Goal: Task Accomplishment & Management: Complete application form

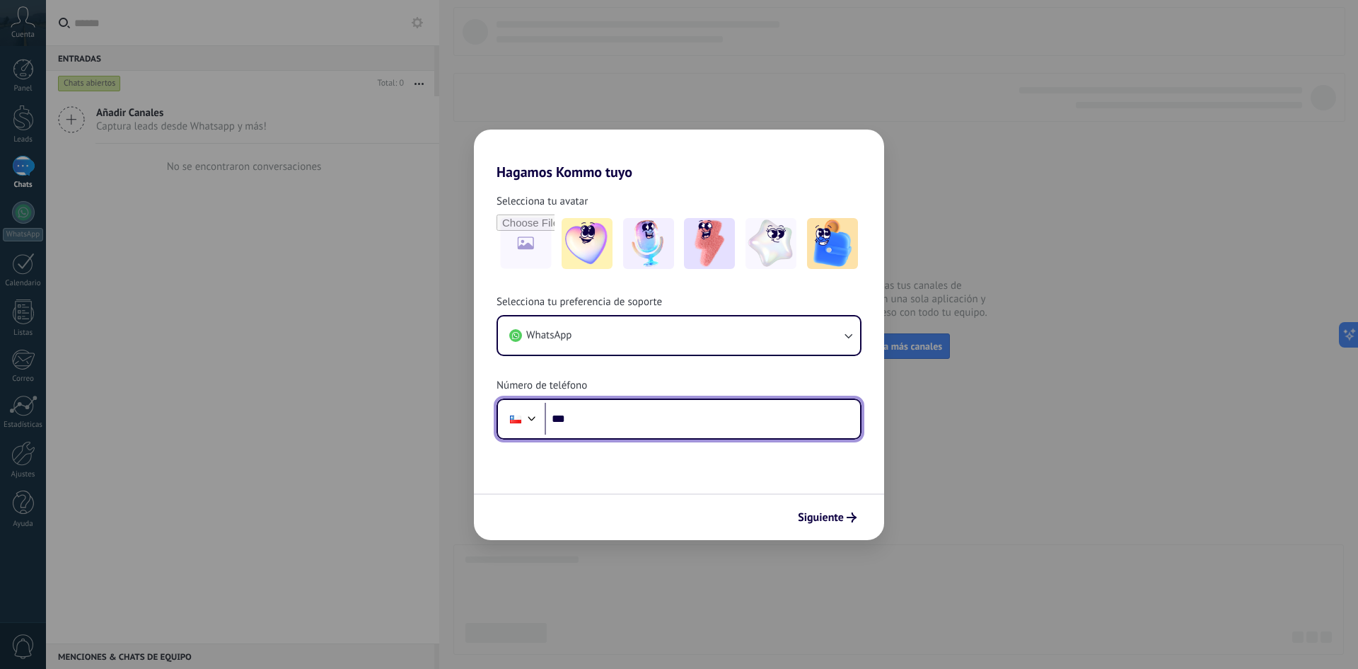
click at [573, 419] on input "***" at bounding box center [703, 419] width 316 height 33
click at [531, 420] on div at bounding box center [531, 416] width 17 height 17
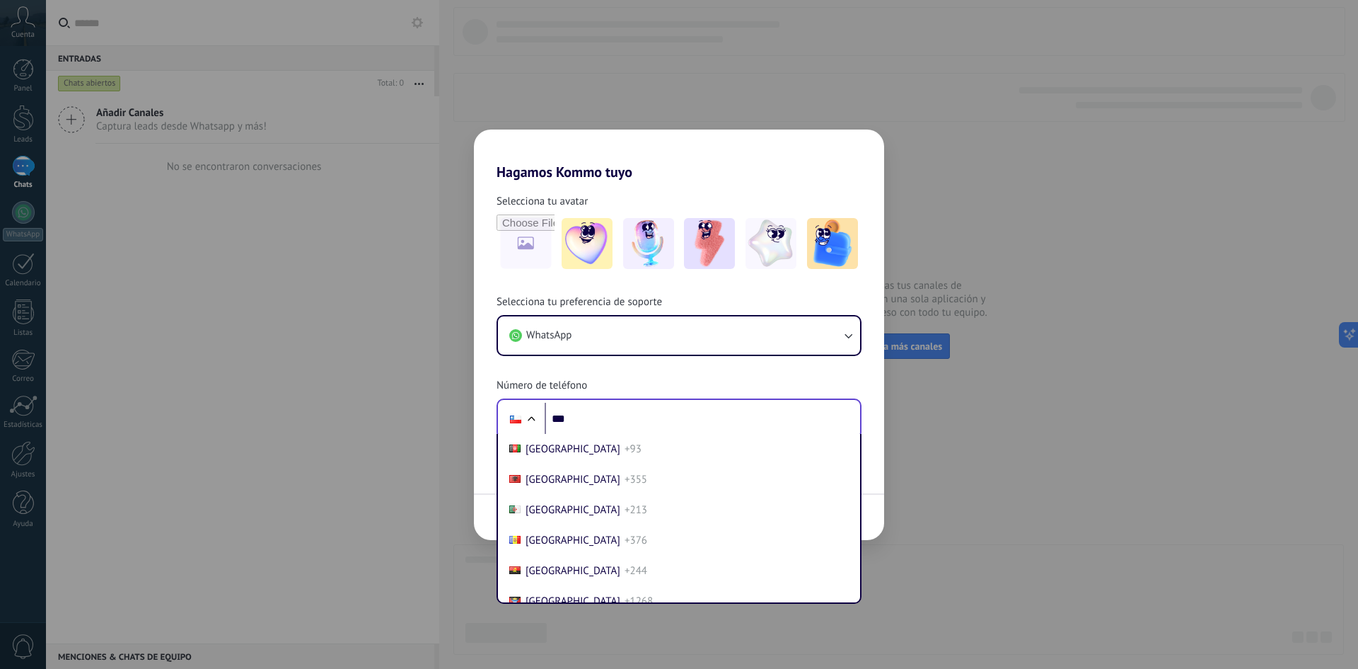
scroll to position [986, 0]
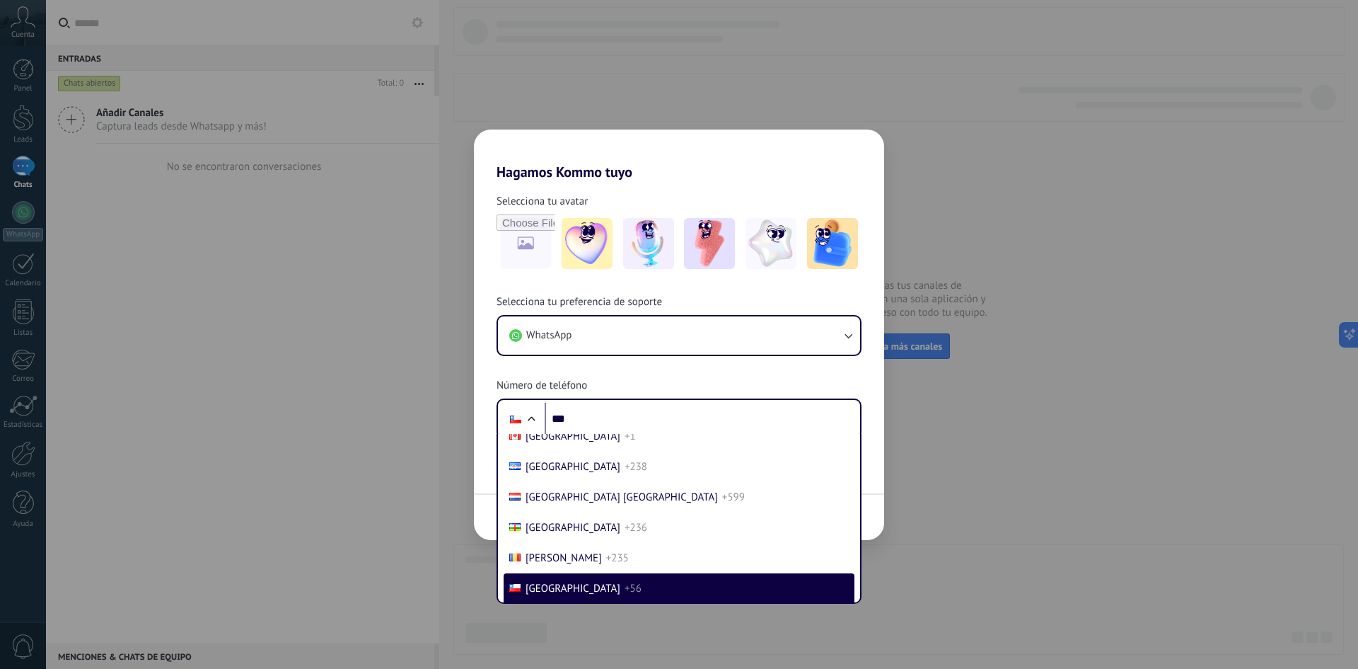
click at [396, 548] on div "Hagamos Kommo tuyo Selecciona tu avatar Selecciona tu preferencia de soporte Wh…" at bounding box center [679, 334] width 1358 height 669
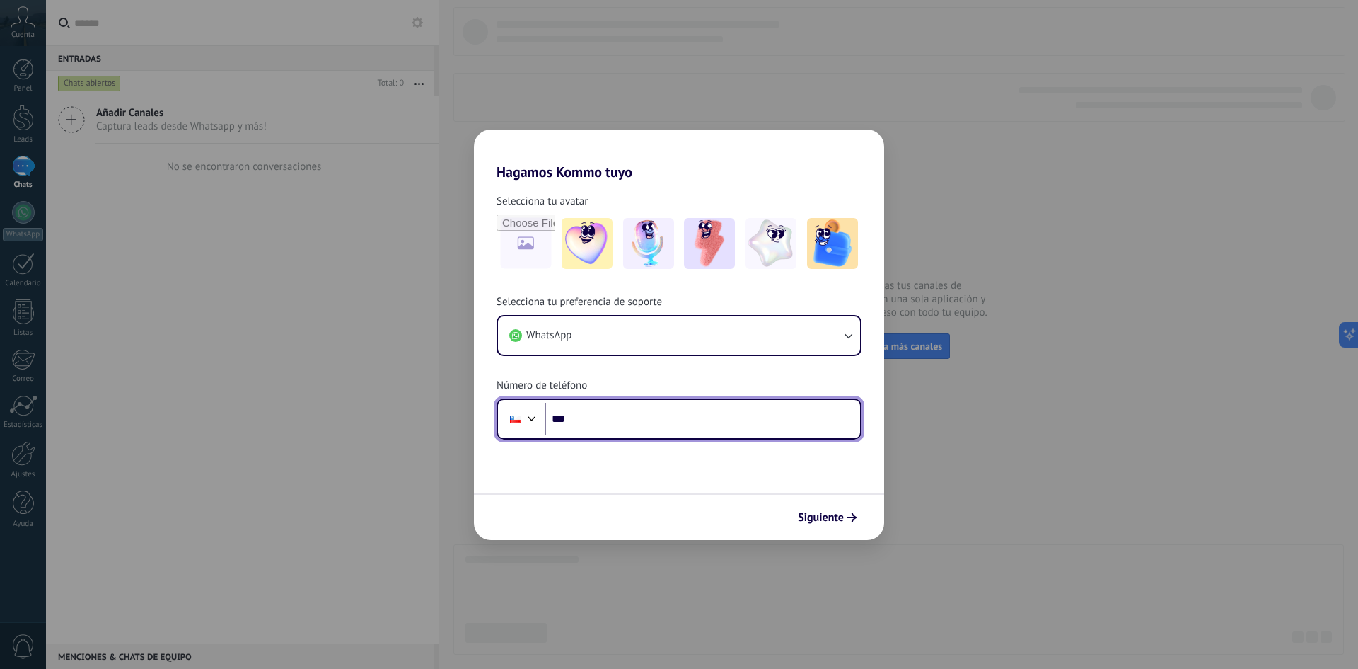
click at [536, 420] on div at bounding box center [531, 416] width 17 height 17
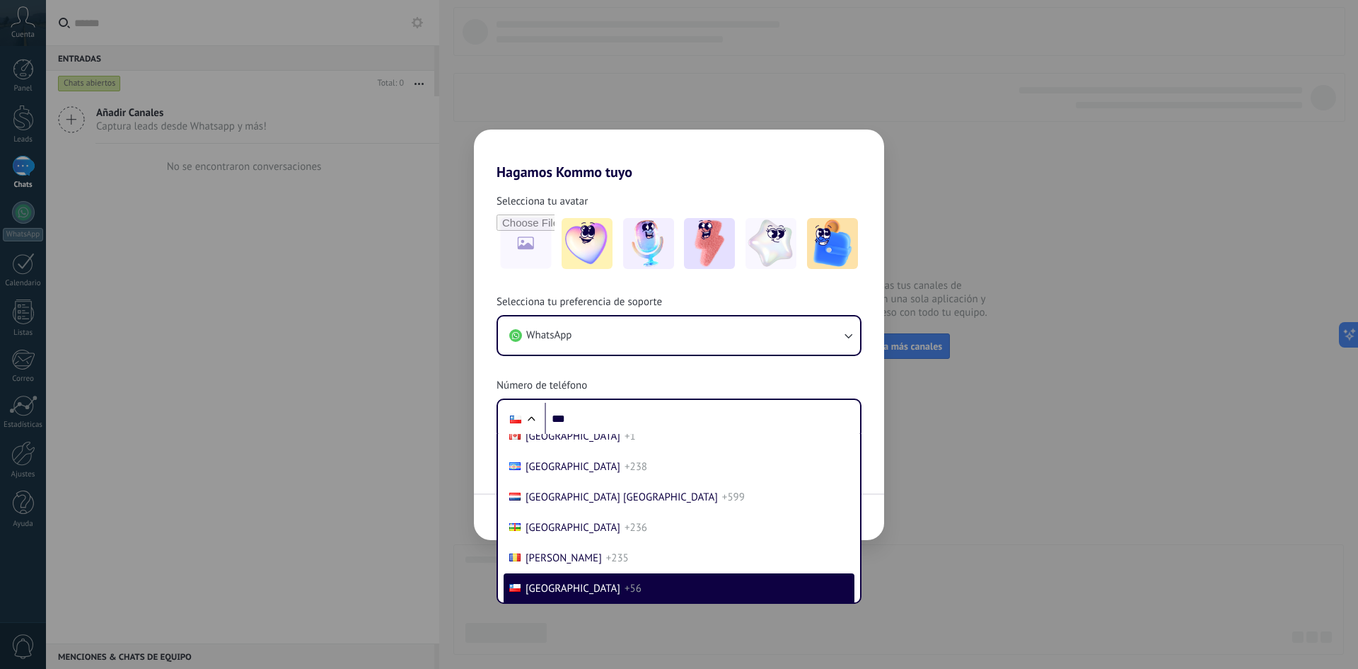
click at [474, 405] on div "Selecciona tu preferencia de soporte WhatsApp Número de teléfono Phone *** [GEO…" at bounding box center [679, 367] width 410 height 144
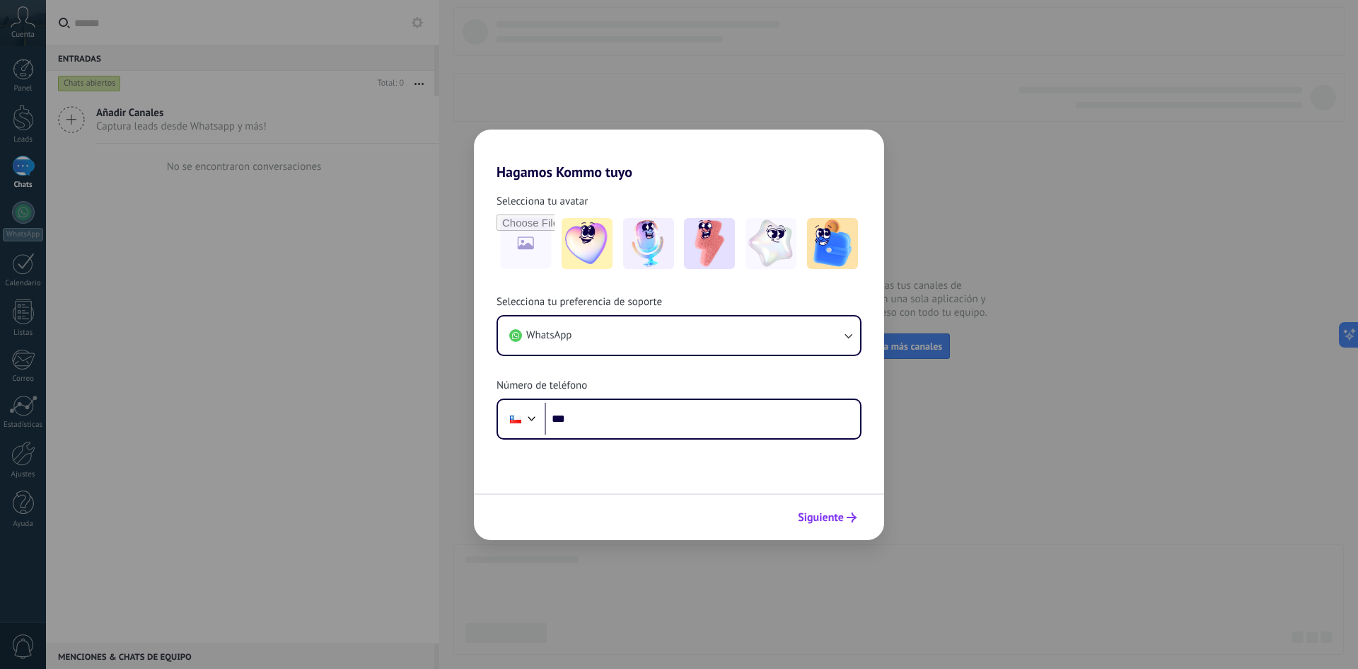
click at [823, 512] on span "Siguiente" at bounding box center [821, 517] width 46 height 10
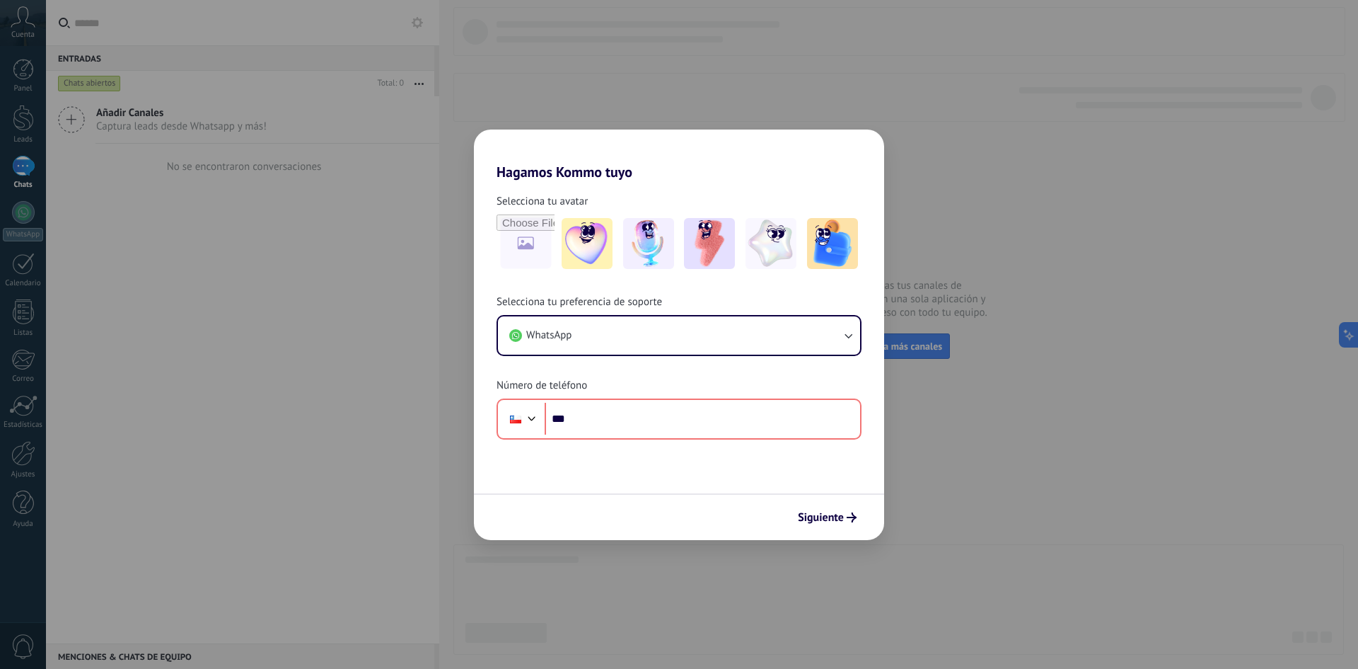
click at [967, 464] on div "Hagamos Kommo tuyo Selecciona tu avatar Selecciona tu preferencia de soporte Wh…" at bounding box center [679, 334] width 1358 height 669
click at [538, 253] on input "file" at bounding box center [525, 243] width 55 height 55
click at [826, 519] on span "Siguiente" at bounding box center [821, 517] width 46 height 10
click at [851, 330] on icon "button" at bounding box center [848, 335] width 14 height 14
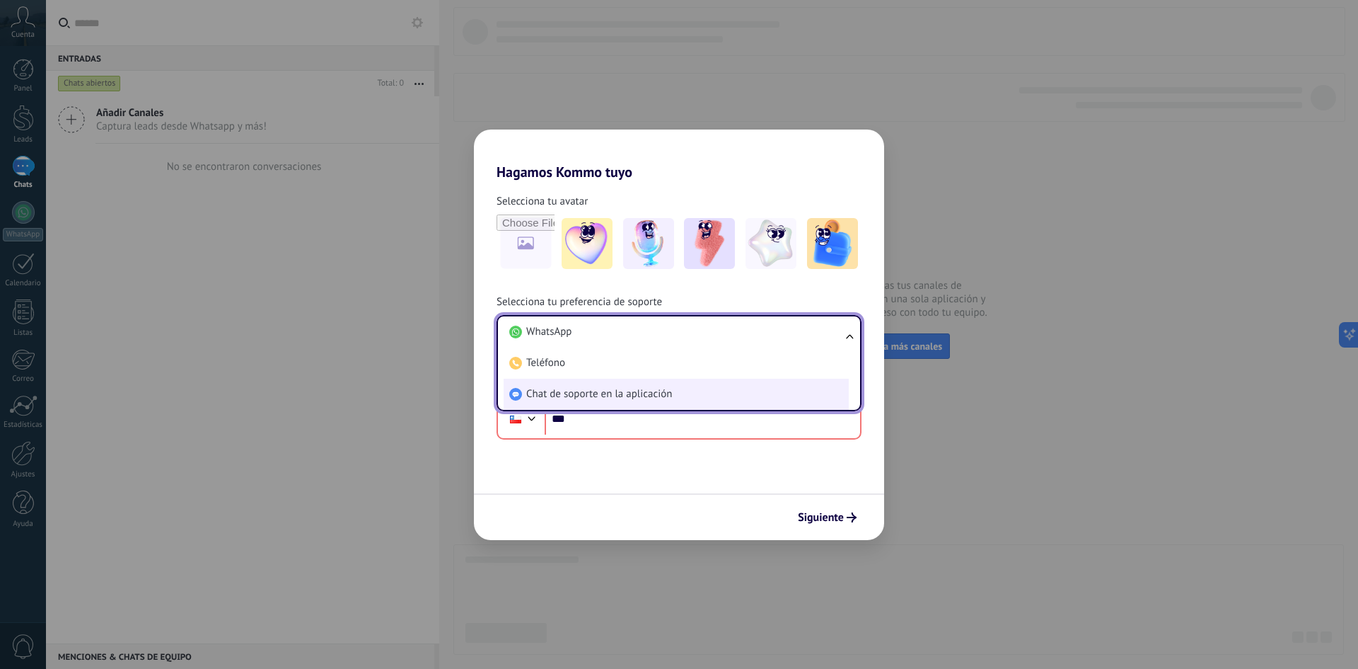
click at [672, 402] on li "Chat de soporte en la aplicación" at bounding box center [676, 393] width 345 height 31
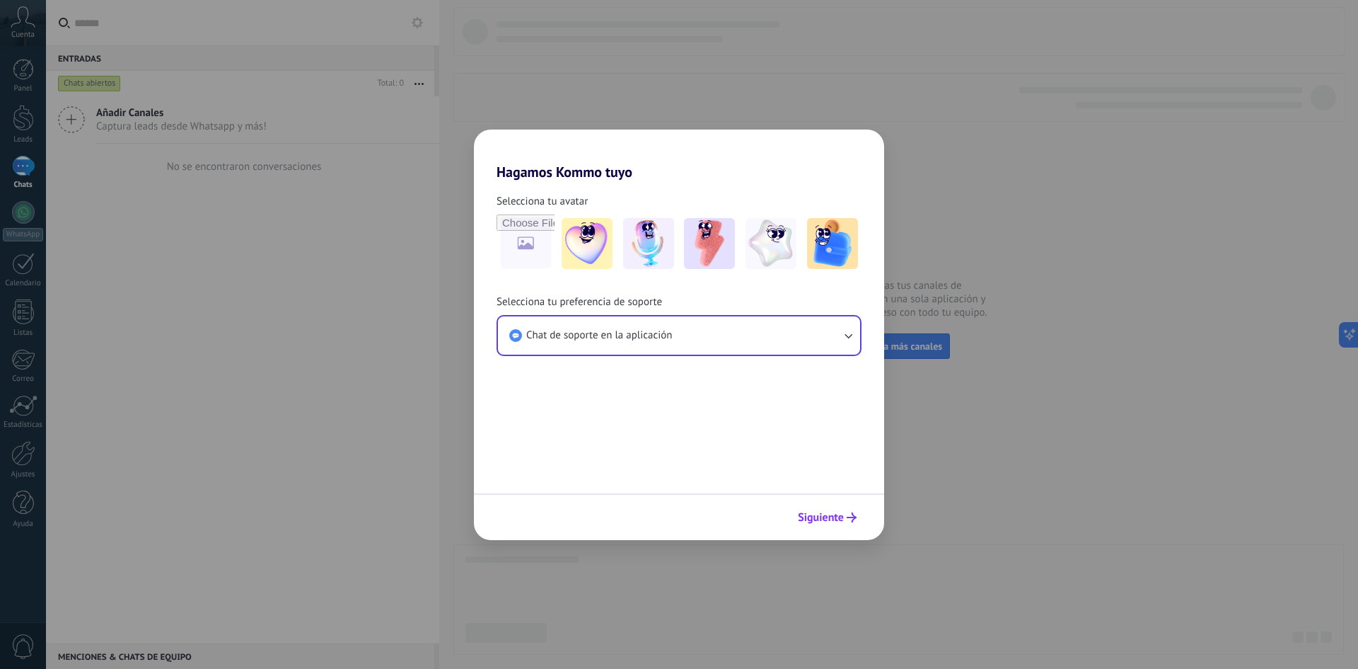
click at [820, 514] on span "Siguiente" at bounding box center [821, 517] width 46 height 10
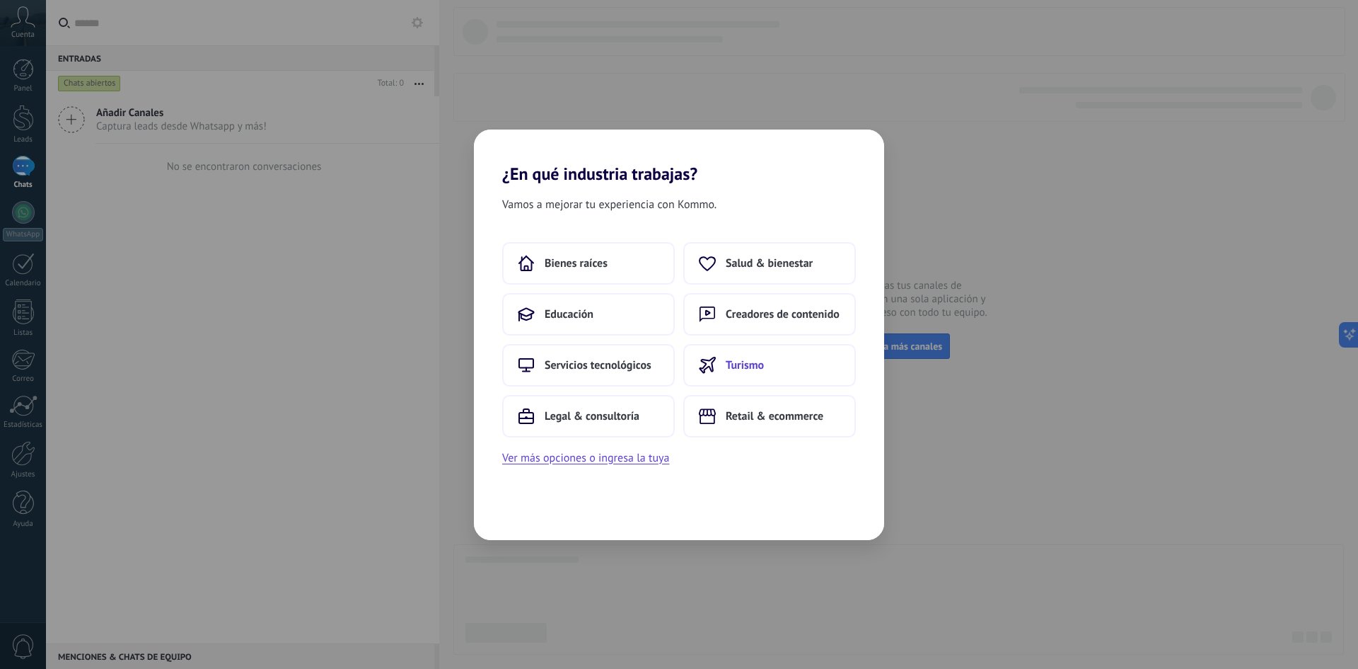
click at [751, 366] on span "Turismo" at bounding box center [745, 365] width 38 height 14
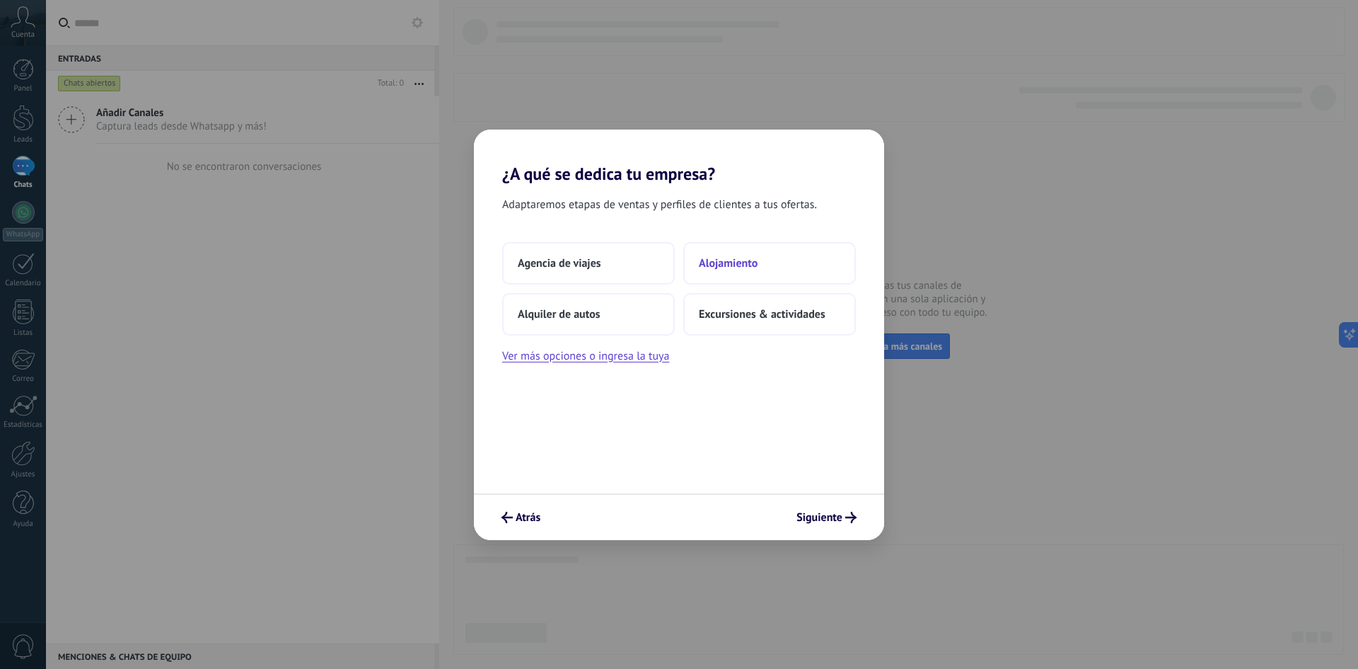
click at [713, 268] on span "Alojamiento" at bounding box center [728, 263] width 59 height 14
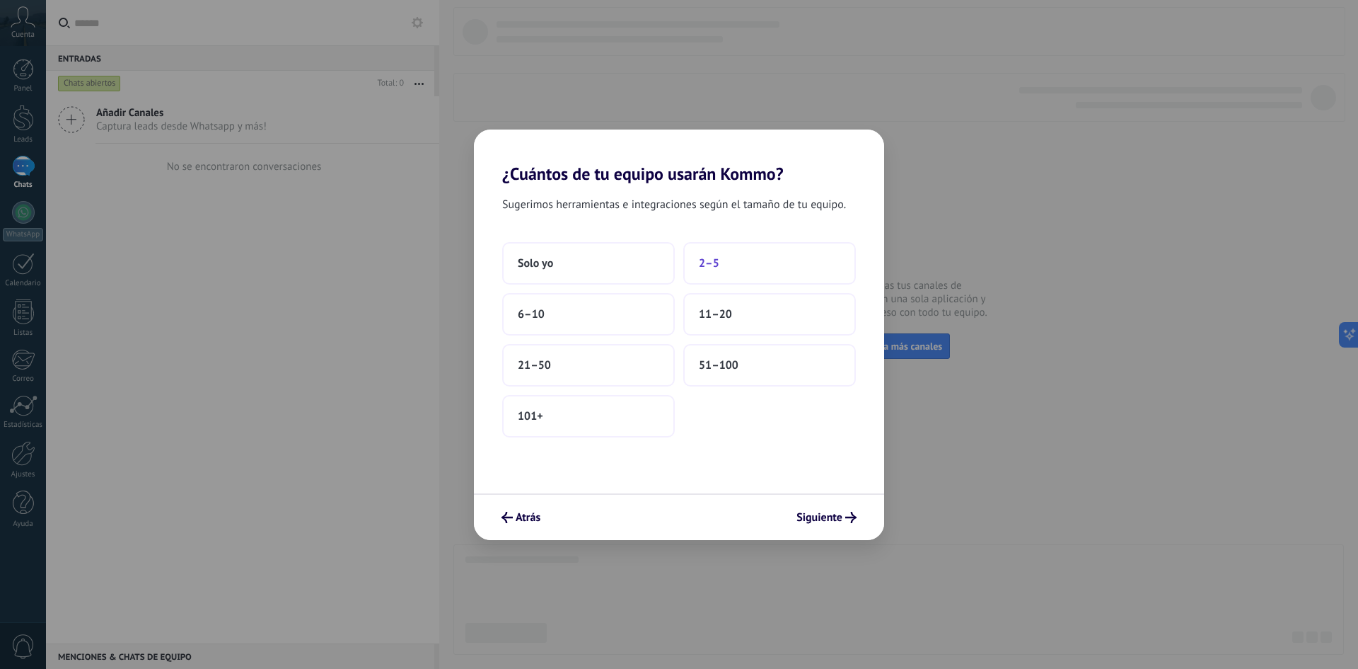
click at [717, 266] on span "2–5" at bounding box center [709, 263] width 21 height 14
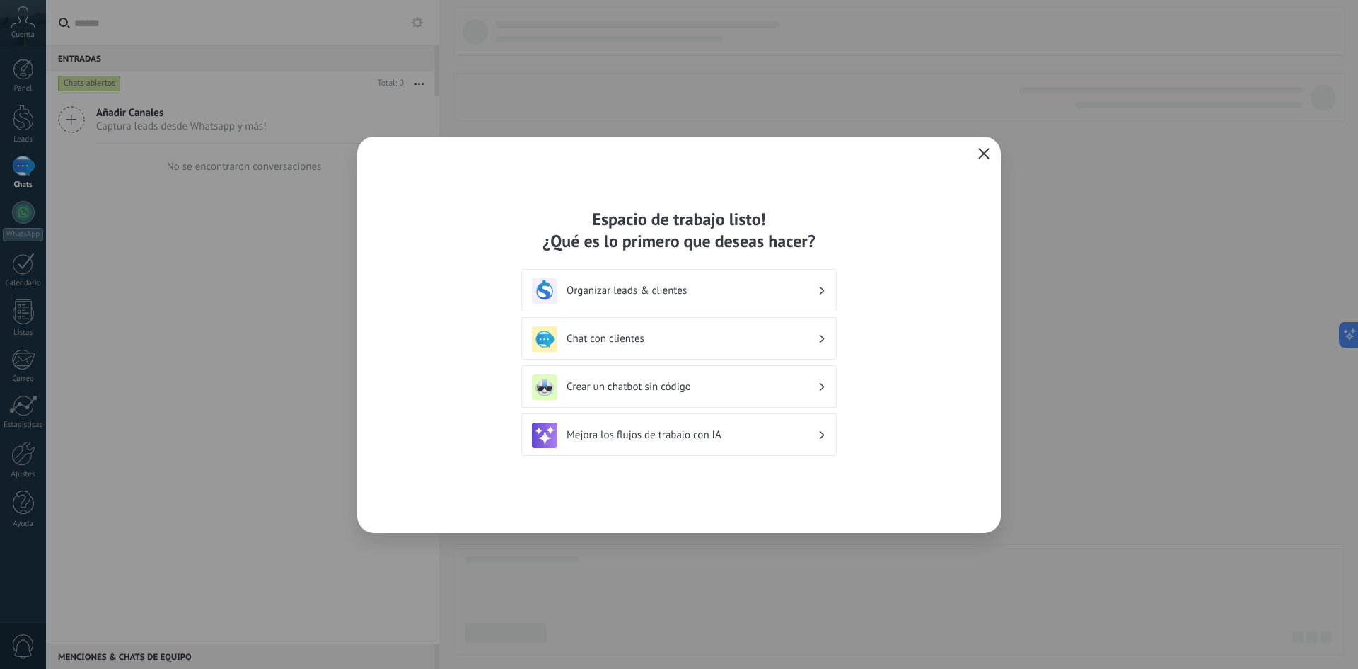
click at [747, 295] on h3 "Organizar leads & clientes" at bounding box center [692, 290] width 251 height 13
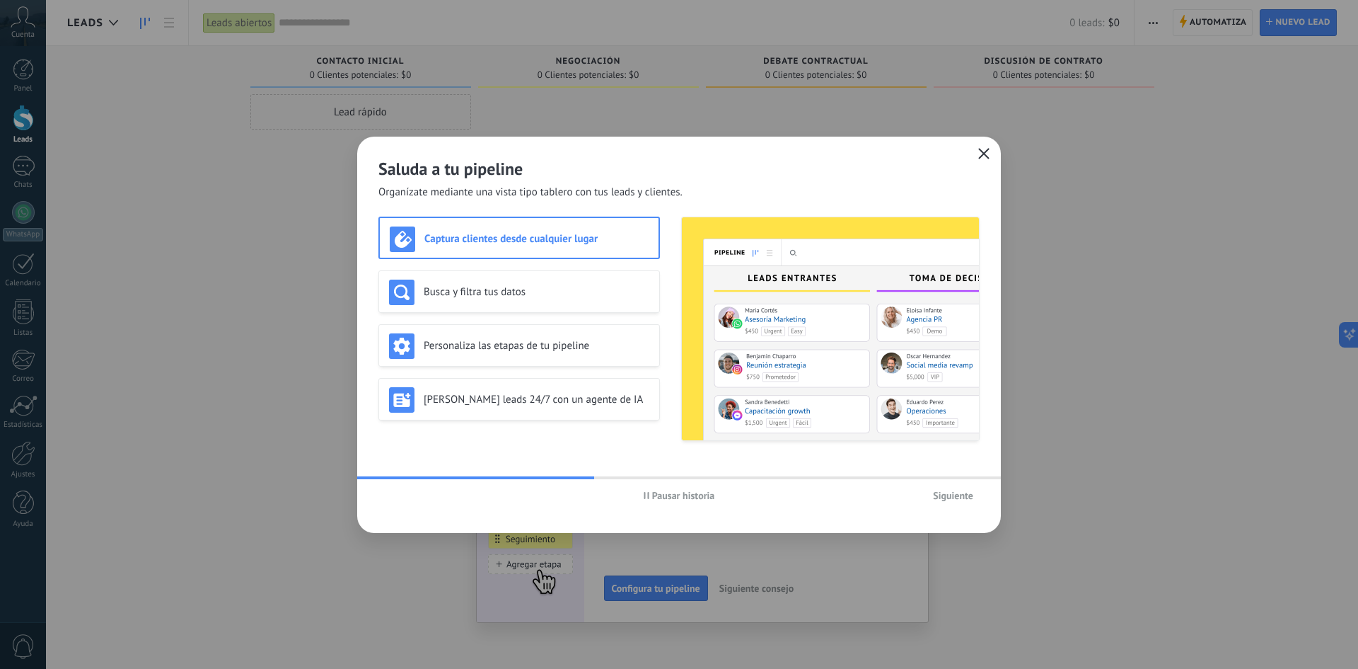
drag, startPoint x: 491, startPoint y: 502, endPoint x: 428, endPoint y: 516, distance: 64.7
click at [426, 517] on div "Saluda a tu pipeline Organízate mediante una vista tipo tablero con tus leads y…" at bounding box center [679, 335] width 644 height 396
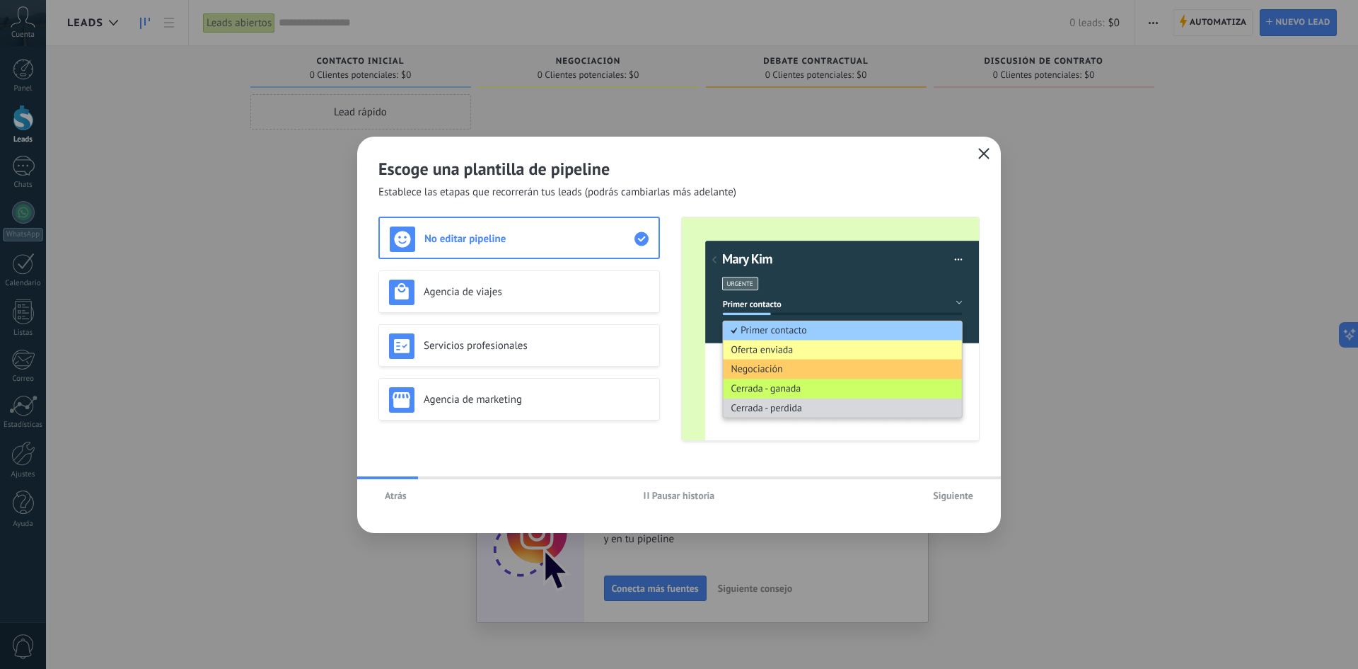
click at [400, 491] on span "Atrás" at bounding box center [396, 495] width 22 height 10
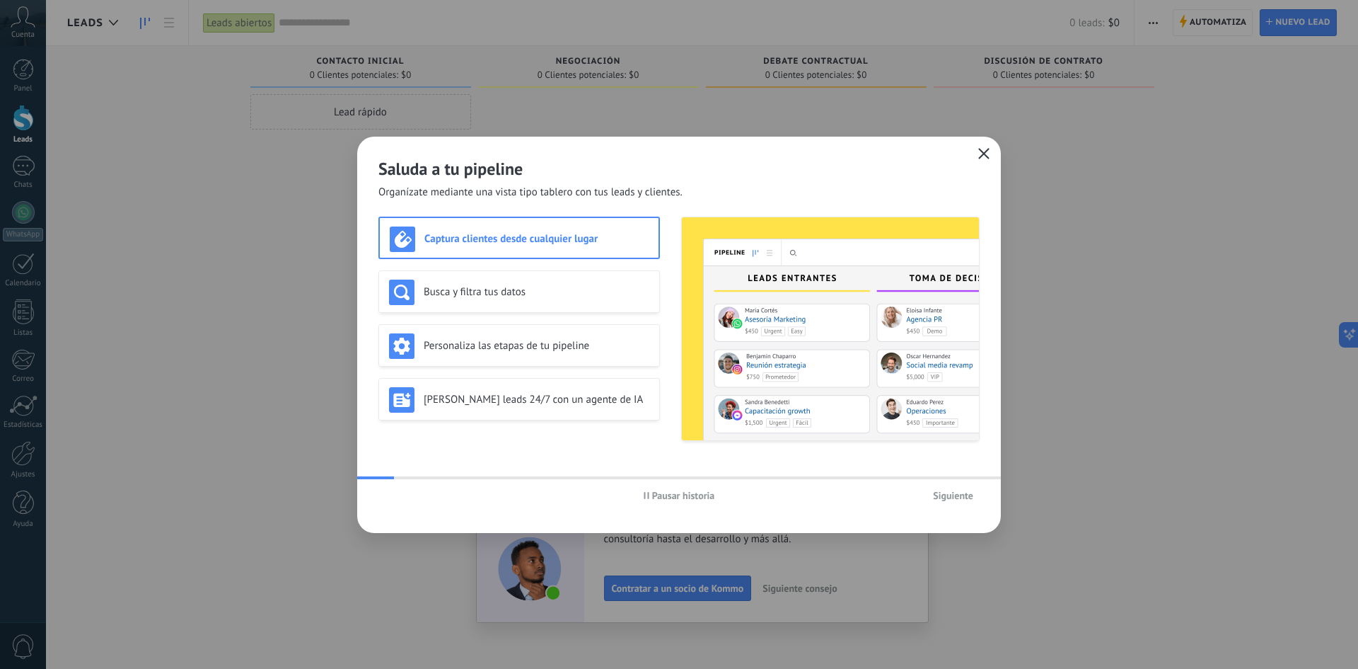
click at [398, 502] on div "Pausar historia Siguiente" at bounding box center [679, 495] width 644 height 33
click at [945, 494] on span "Siguiente" at bounding box center [953, 495] width 40 height 10
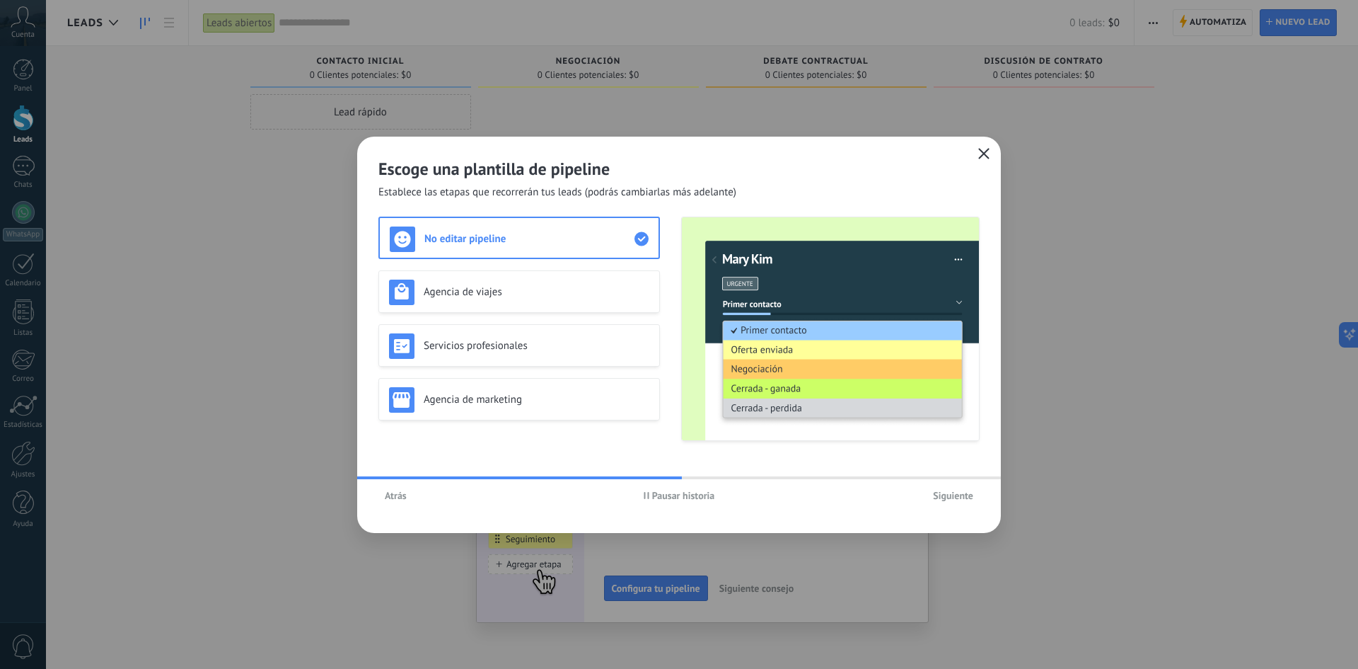
click at [945, 494] on span "Siguiente" at bounding box center [953, 495] width 40 height 10
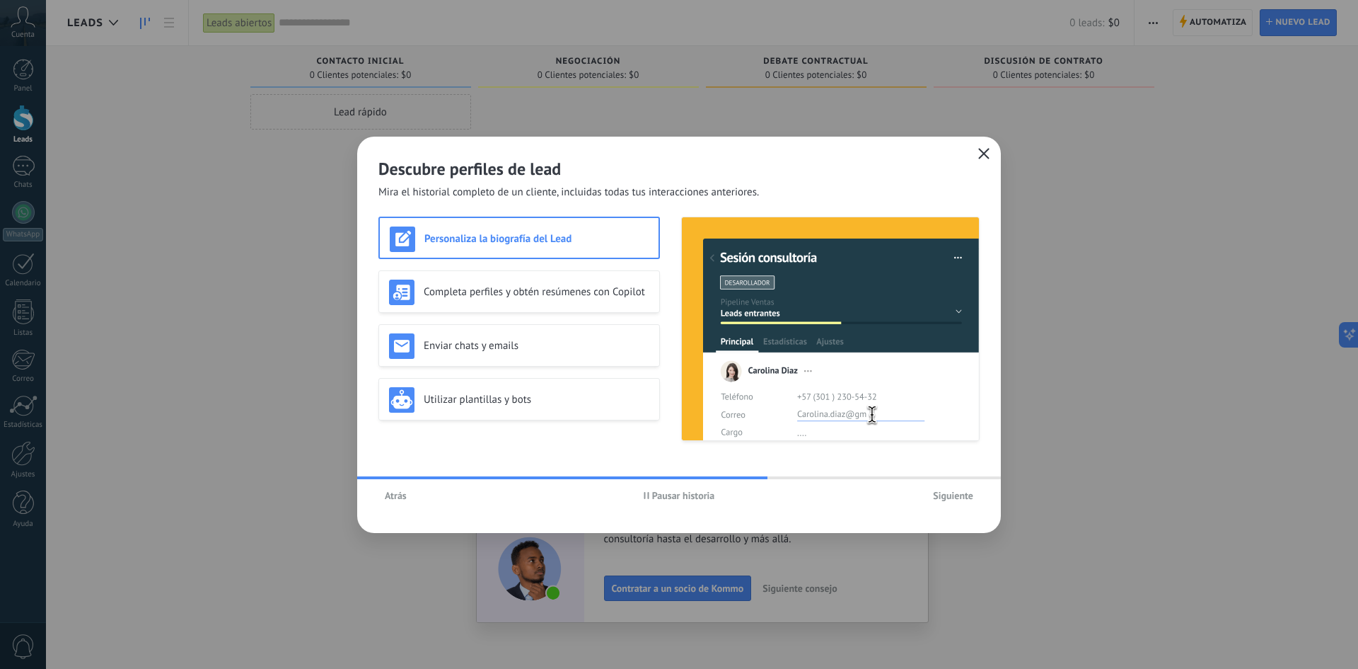
click at [945, 494] on span "Siguiente" at bounding box center [953, 495] width 40 height 10
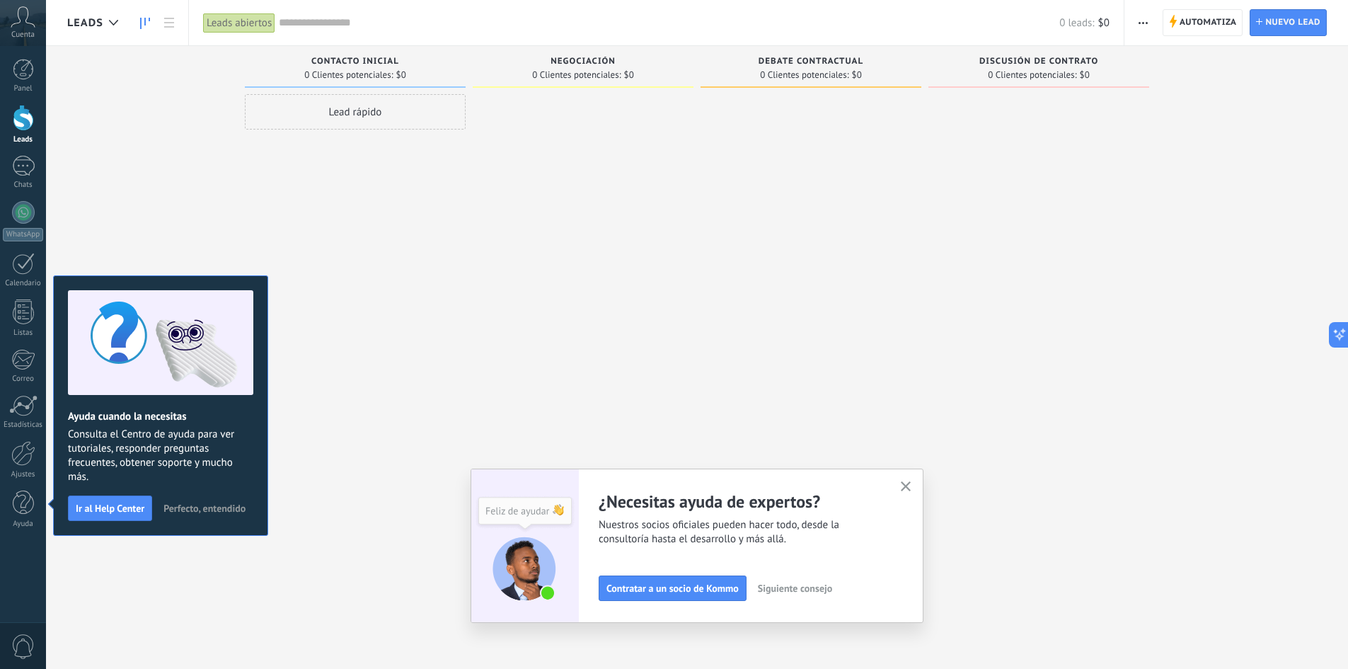
click at [785, 591] on span "Siguiente consejo" at bounding box center [795, 588] width 74 height 10
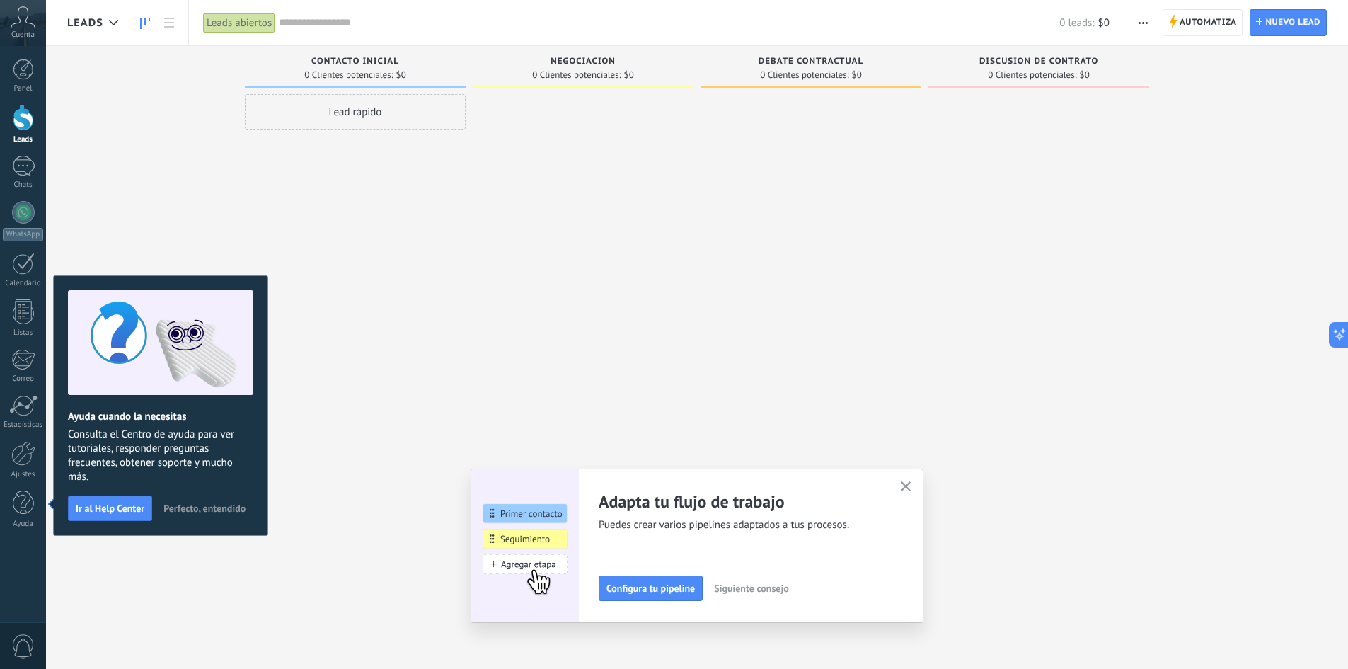
click at [909, 486] on icon "button" at bounding box center [906, 486] width 11 height 11
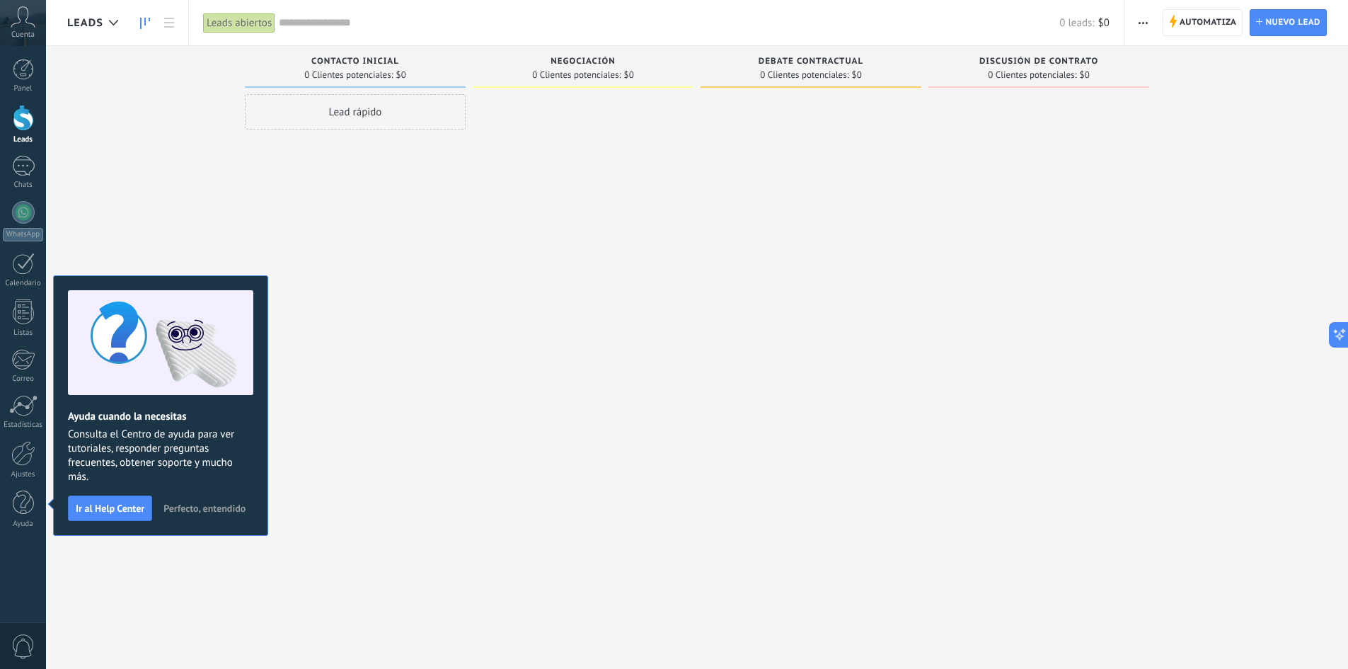
click at [199, 511] on span "Perfecto, entendido" at bounding box center [204, 508] width 82 height 10
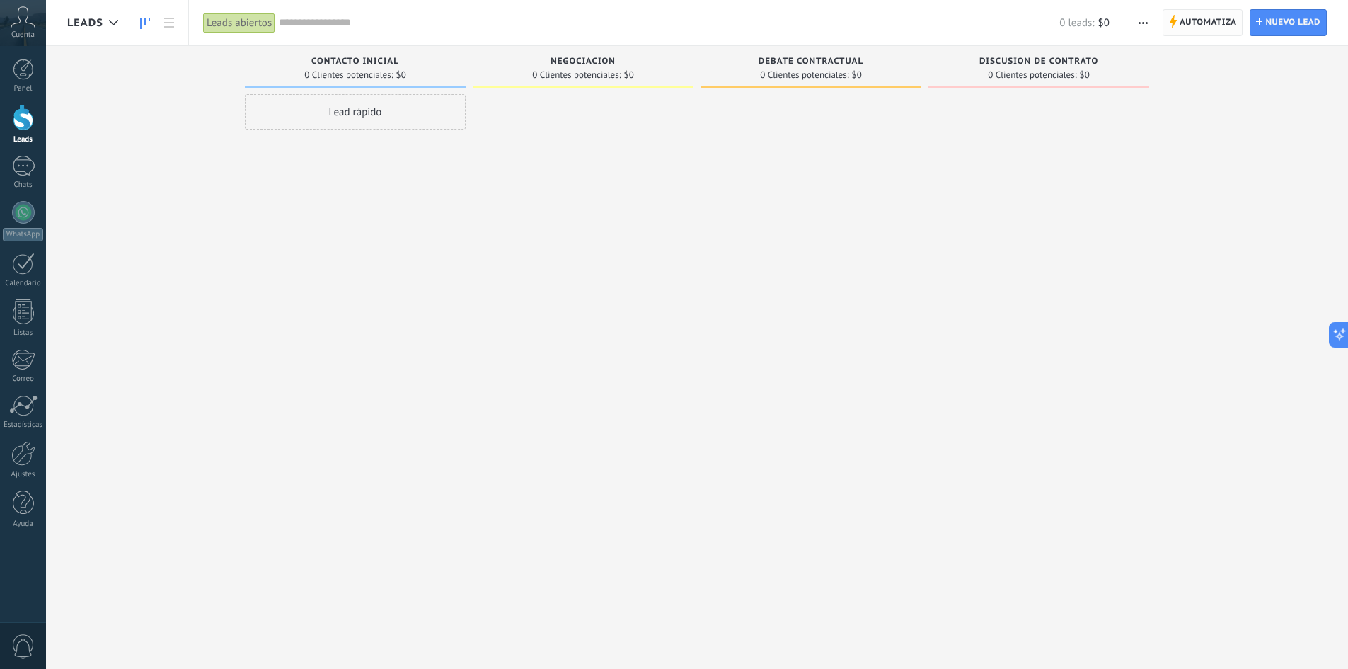
click at [1201, 25] on span "Automatiza" at bounding box center [1207, 22] width 57 height 25
